Goal: Information Seeking & Learning: Learn about a topic

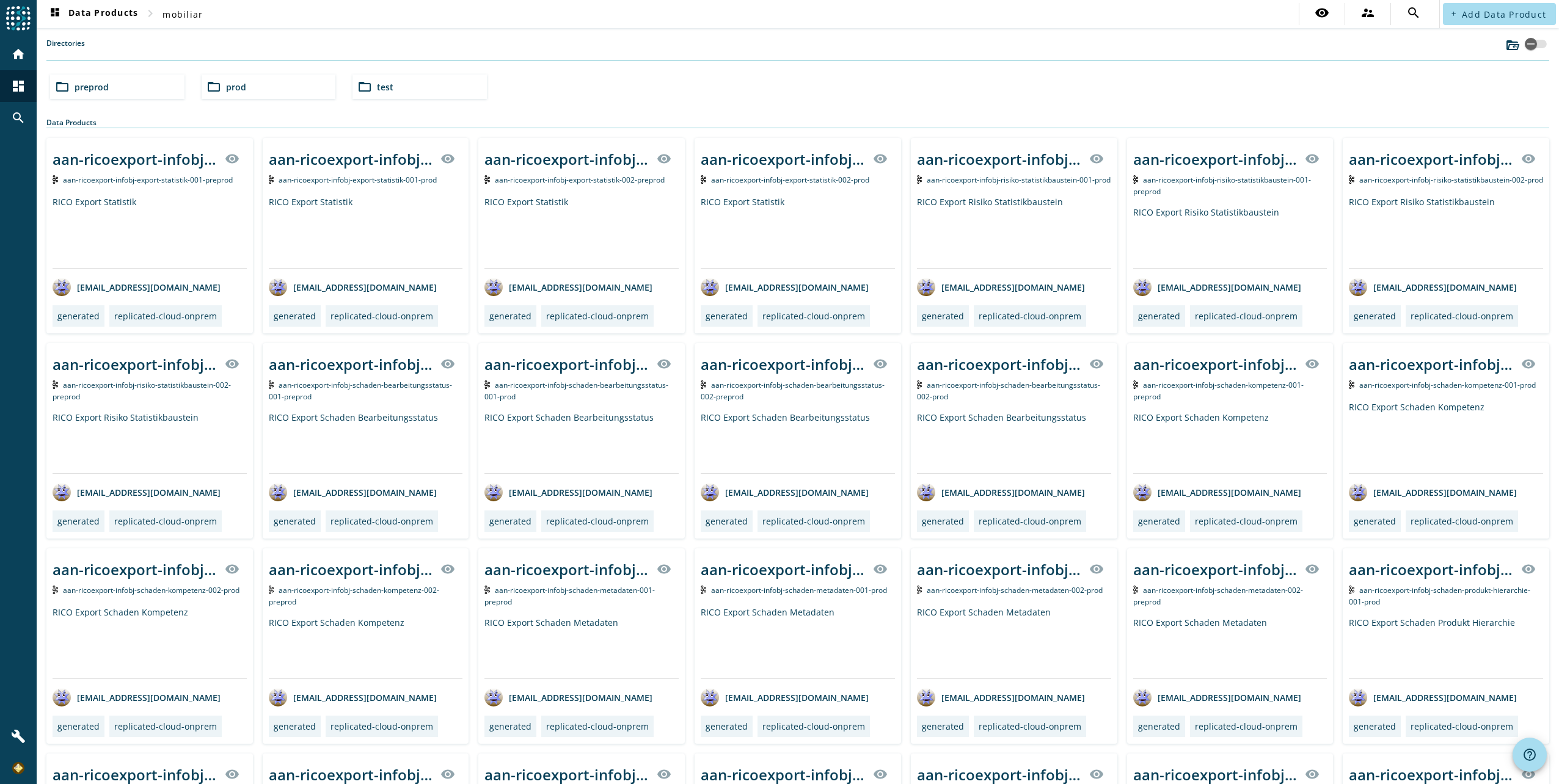
click at [230, 84] on span "prod" at bounding box center [235, 87] width 20 height 11
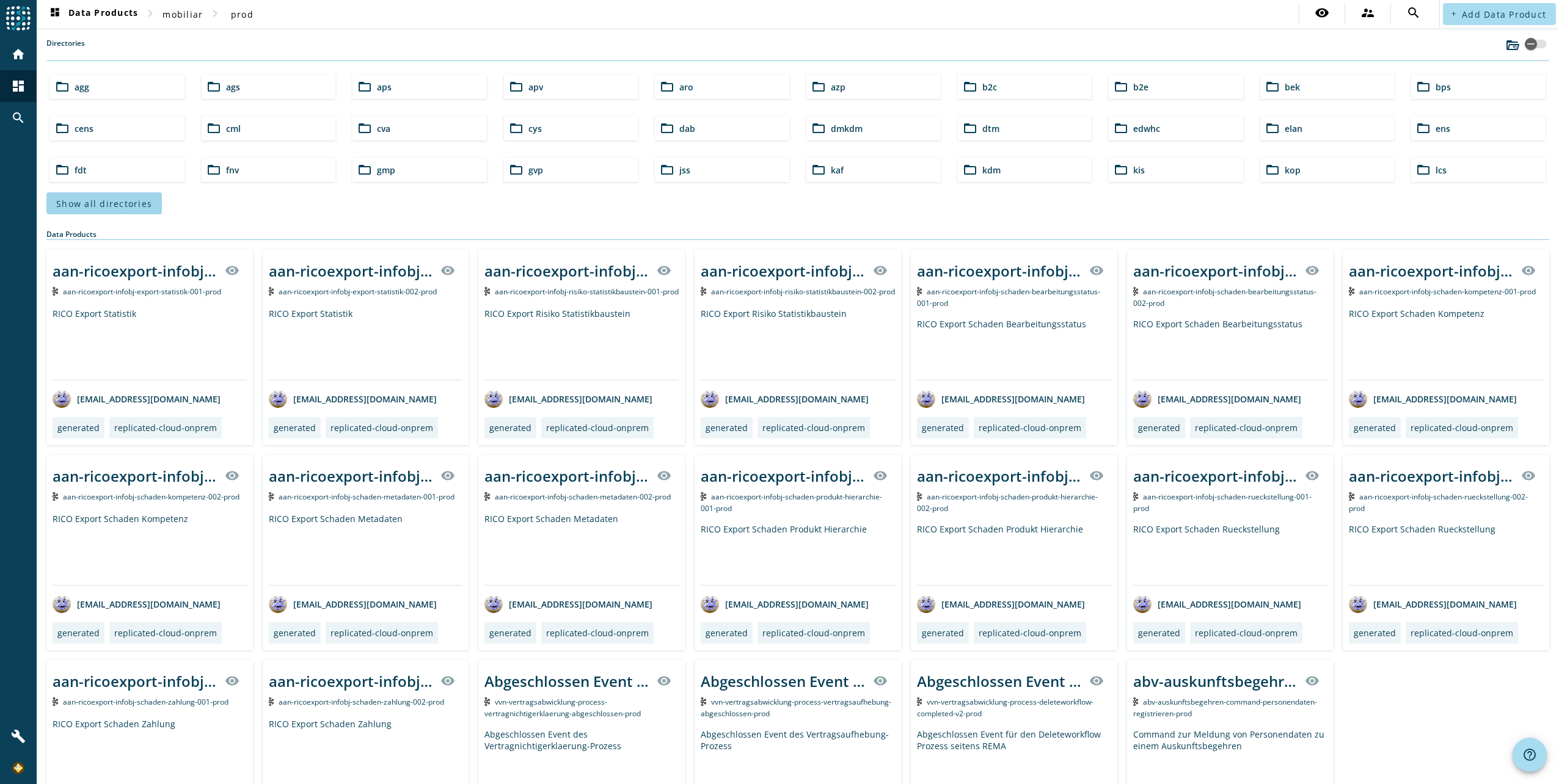
click at [70, 206] on span "Show all directories" at bounding box center [104, 203] width 96 height 11
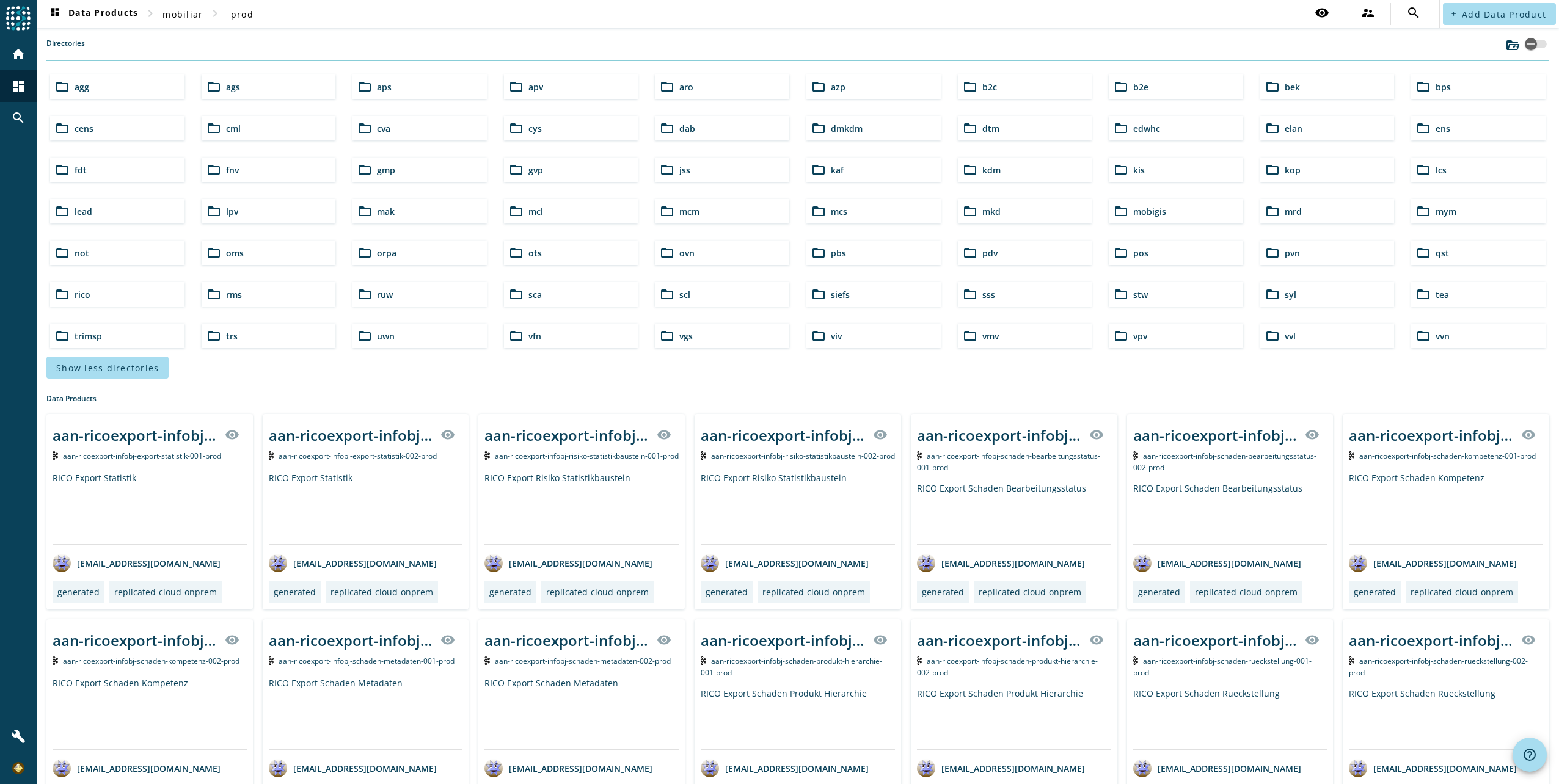
click at [982, 256] on span "pdv" at bounding box center [989, 253] width 15 height 11
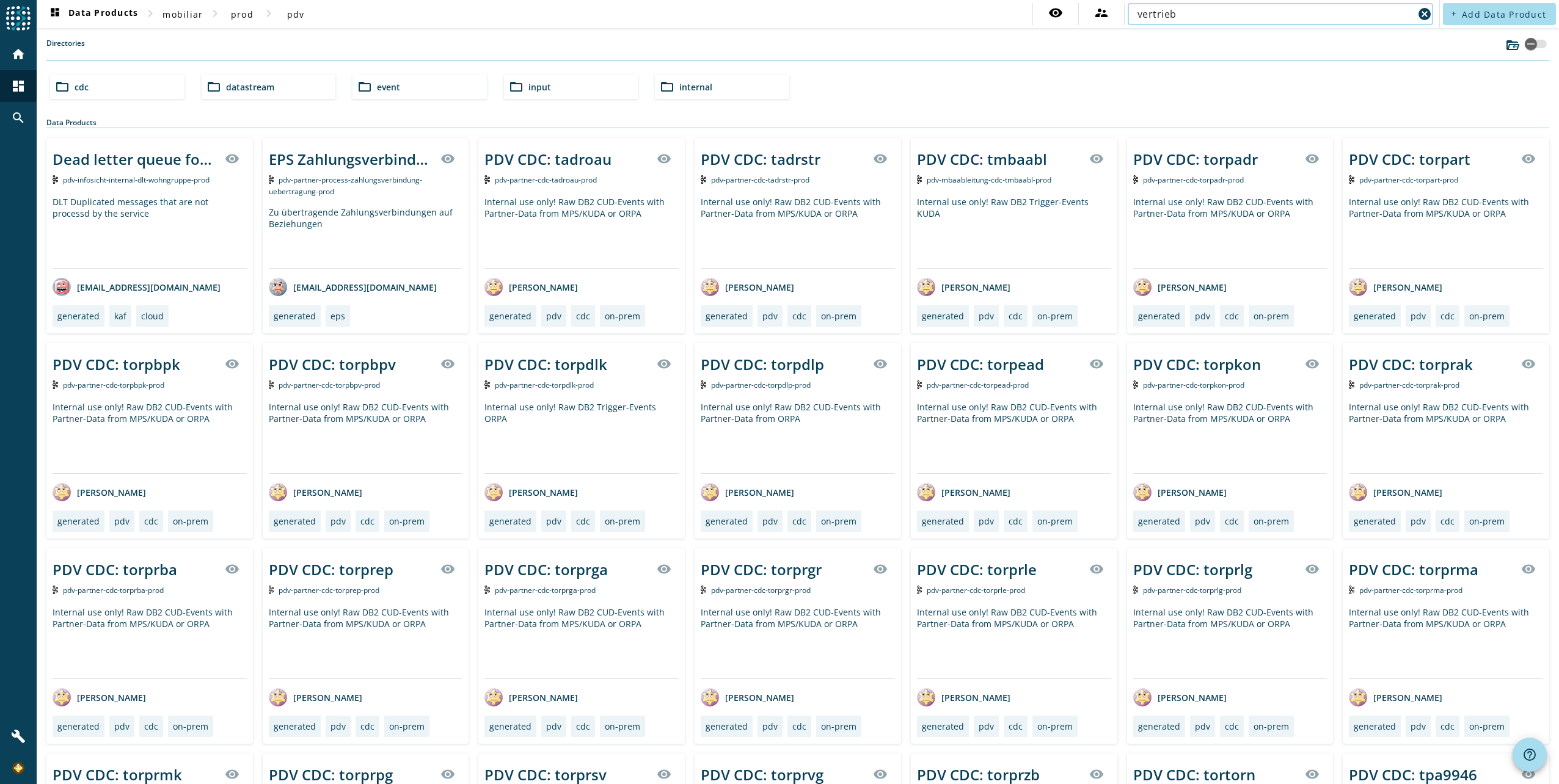
type input "vertrieb"
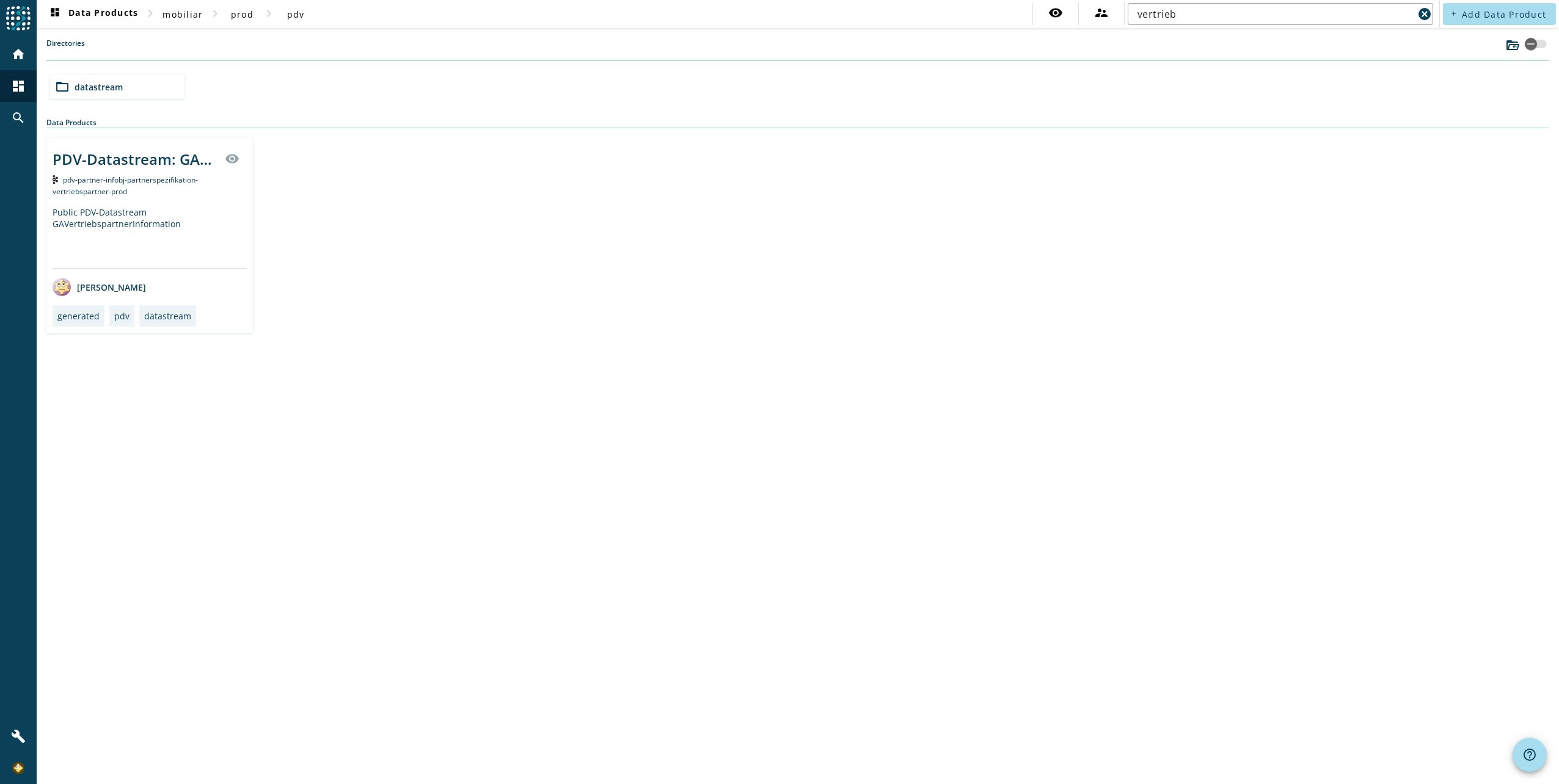
click at [641, 73] on div "folder_open datastream" at bounding box center [798, 87] width 1506 height 34
click at [1190, 15] on input "vertrieb" at bounding box center [1276, 14] width 277 height 15
click at [167, 160] on div "PDV-Datastream: GAVertriebspartnerInformation" at bounding box center [135, 158] width 165 height 20
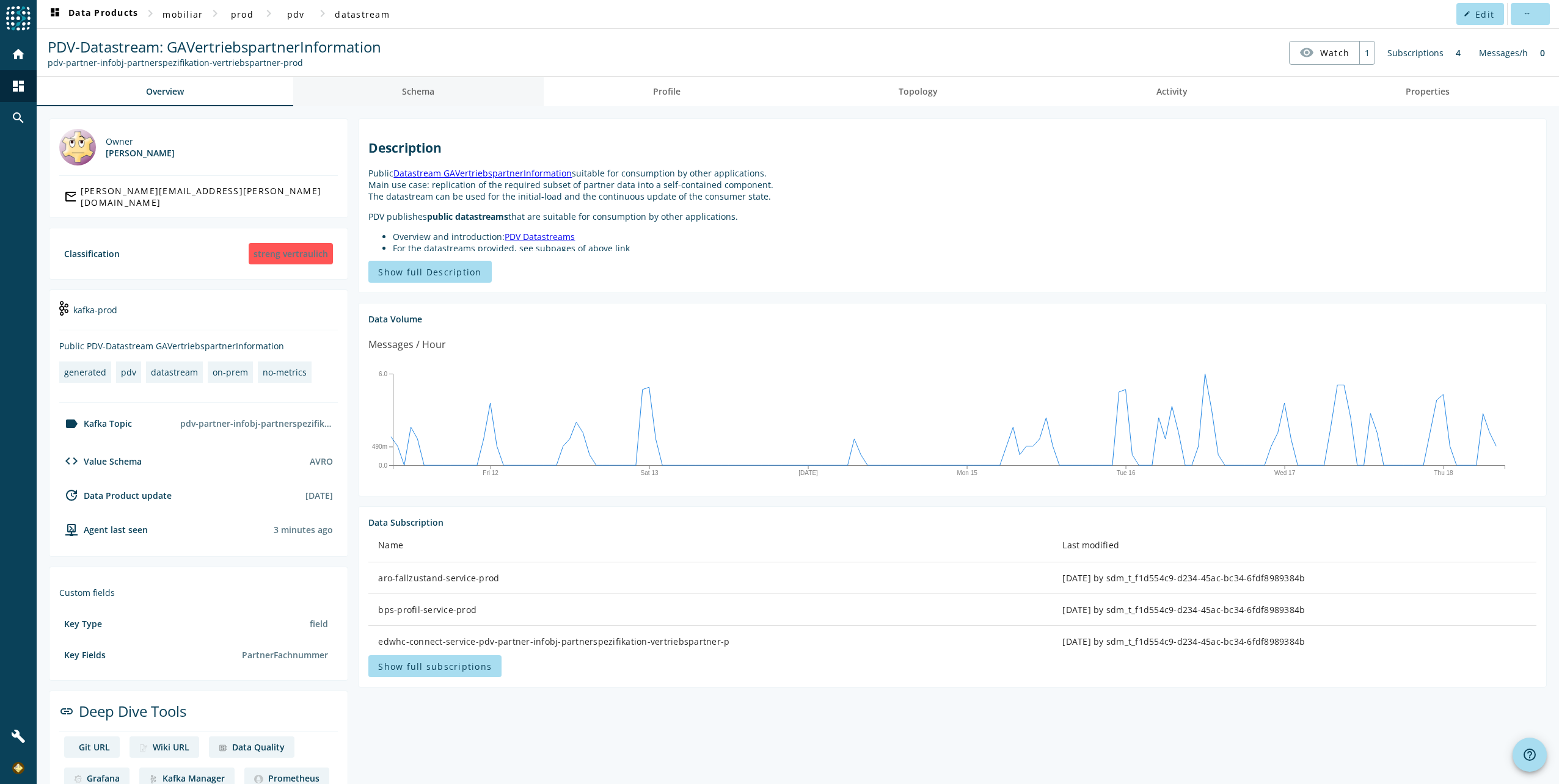
click at [411, 89] on span "Schema" at bounding box center [418, 92] width 32 height 9
